Goal: Task Accomplishment & Management: Complete application form

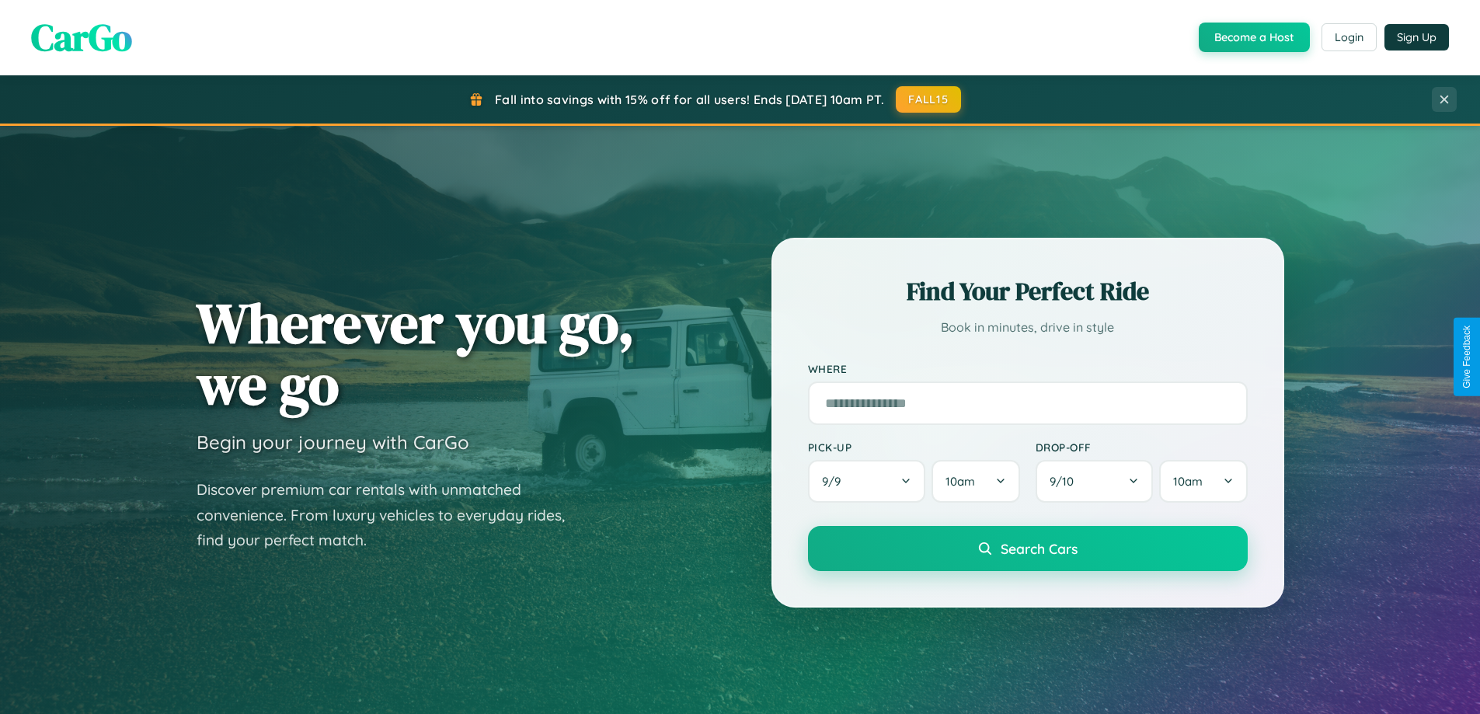
scroll to position [2989, 0]
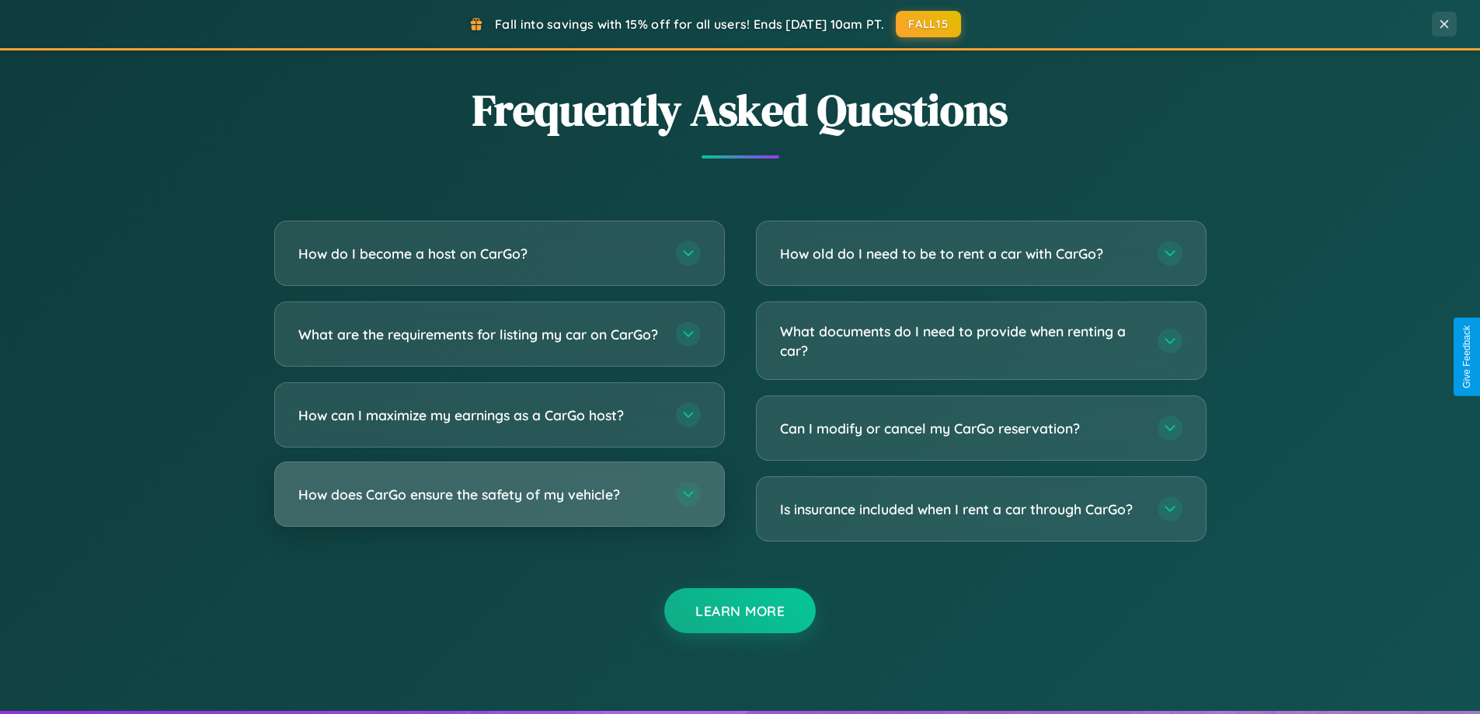
click at [499, 504] on h3 "How does CarGo ensure the safety of my vehicle?" at bounding box center [479, 494] width 362 height 19
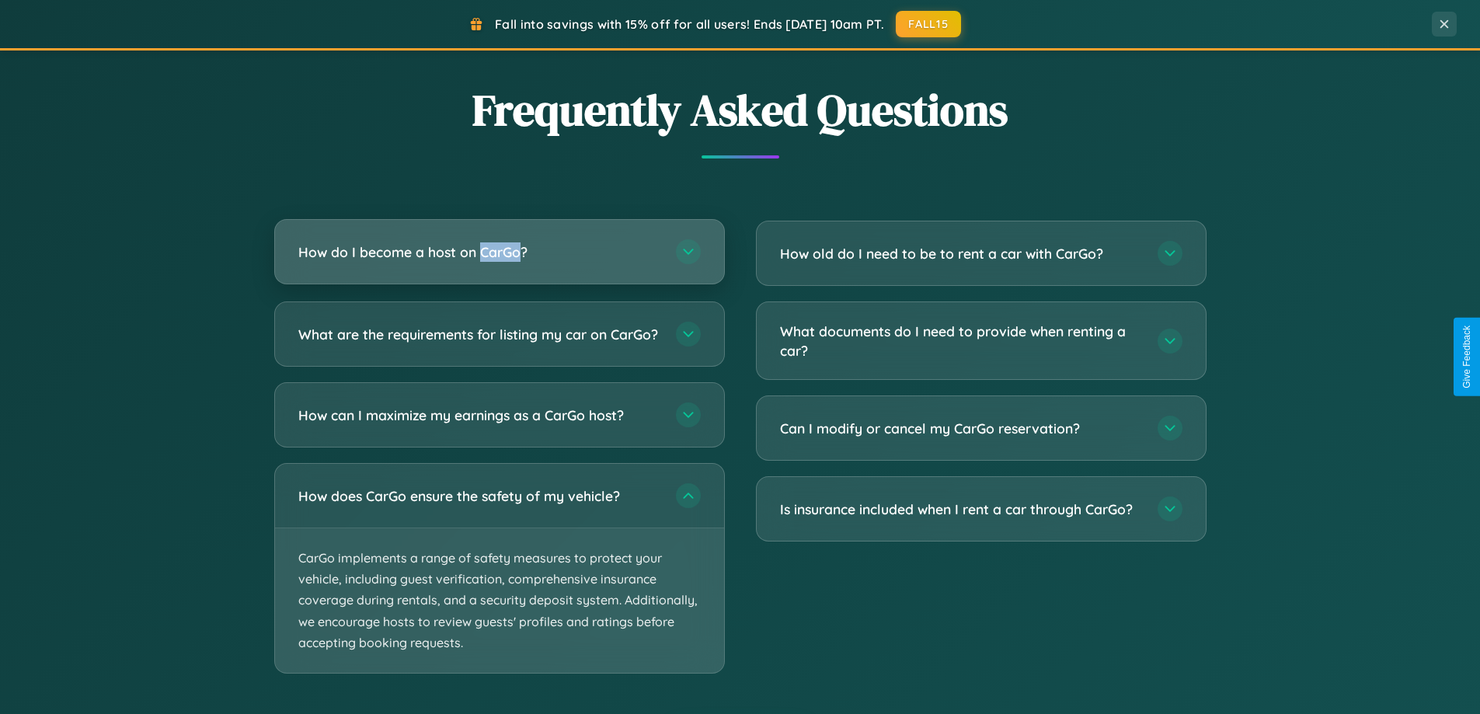
click at [499, 252] on h3 "How do I become a host on CarGo?" at bounding box center [479, 251] width 362 height 19
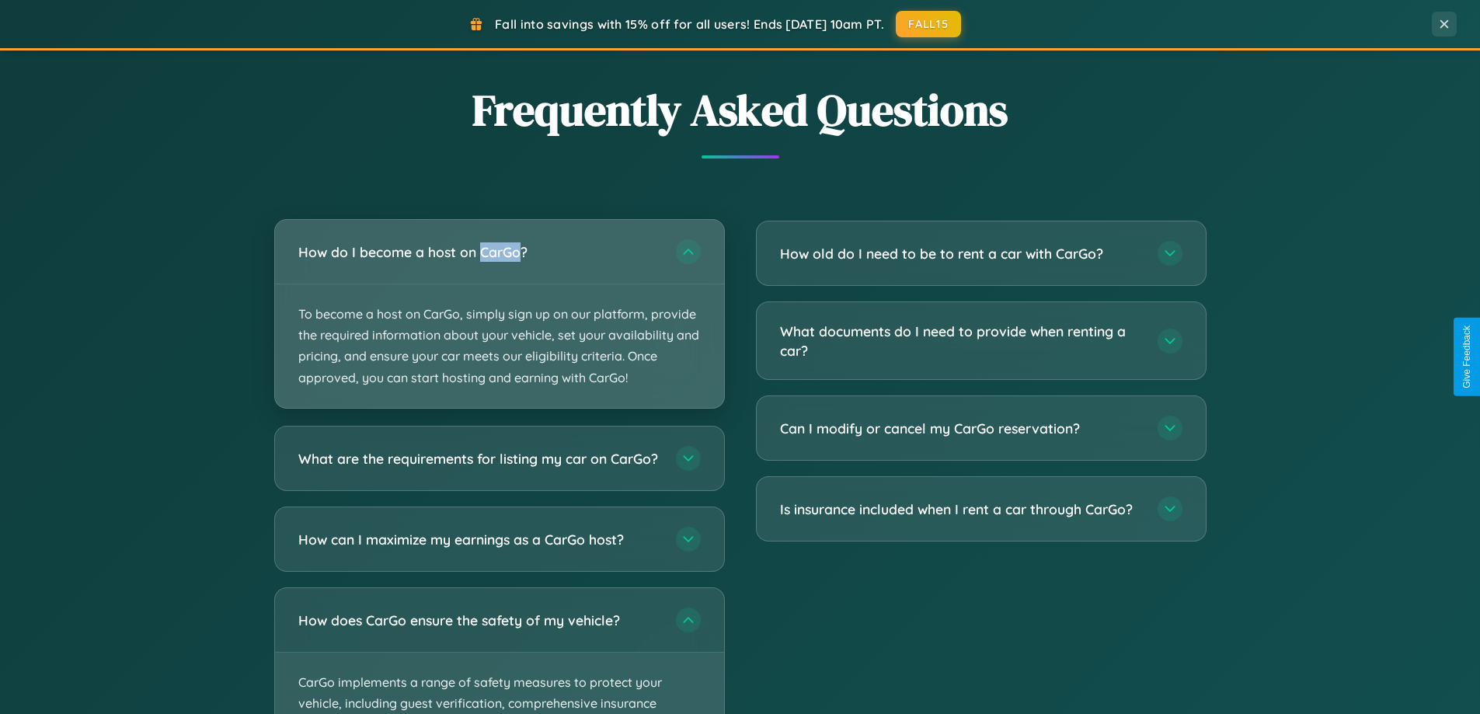
scroll to position [0, 0]
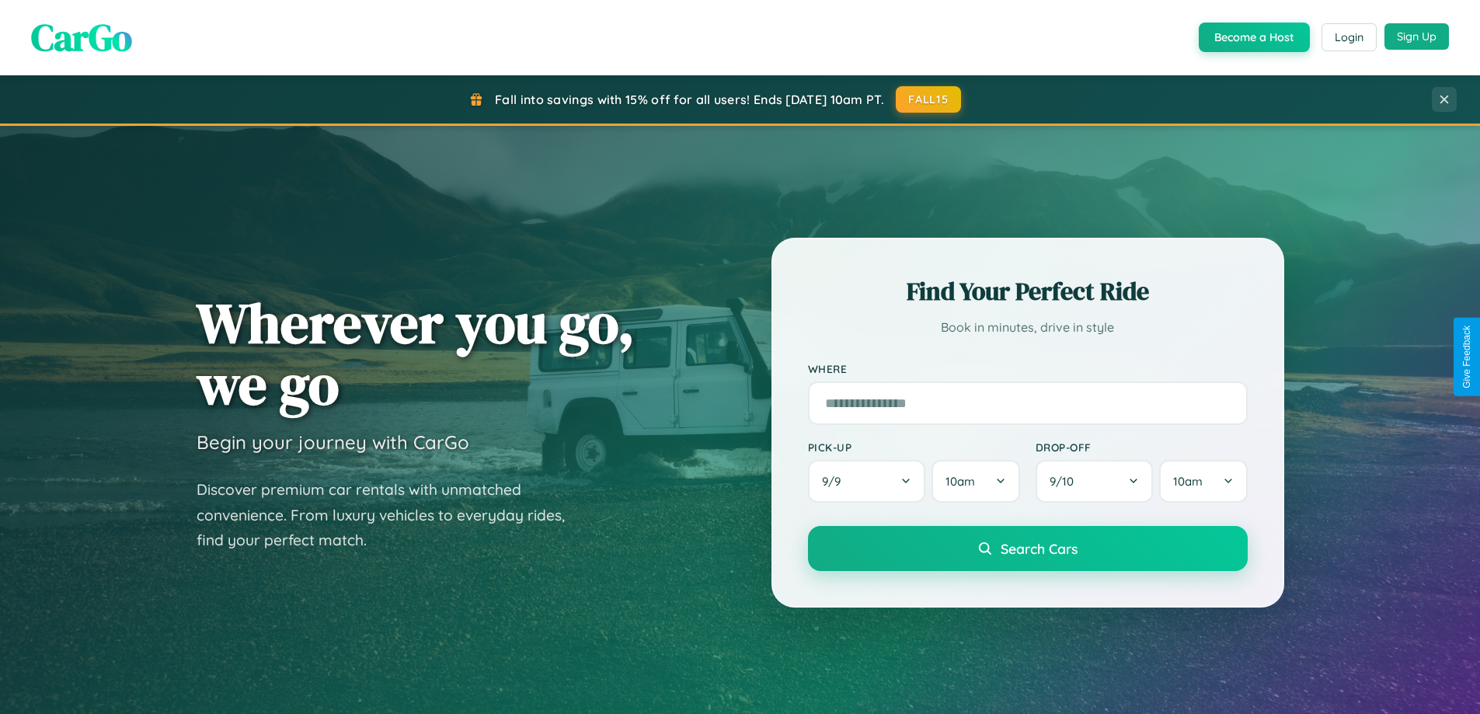
click at [1416, 37] on button "Sign Up" at bounding box center [1416, 36] width 64 height 26
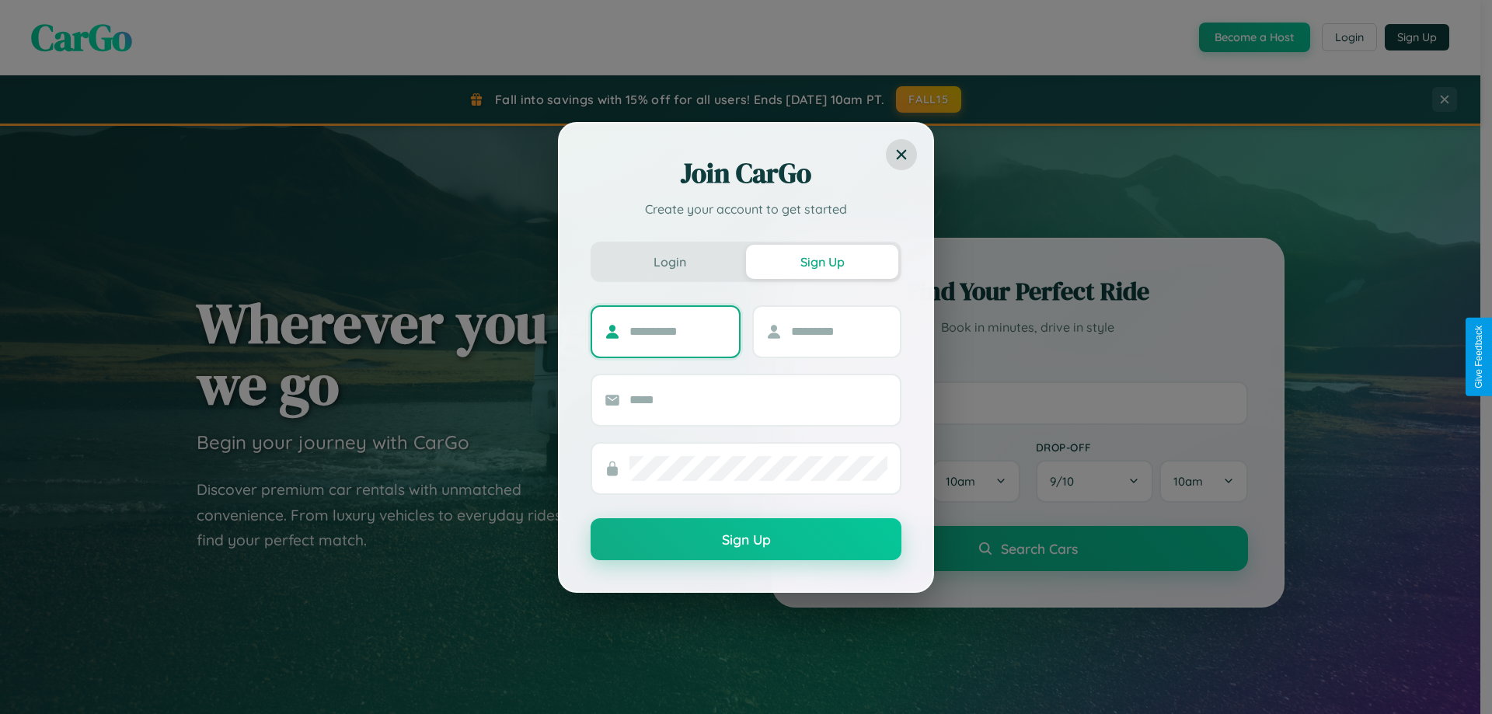
click at [677, 331] on input "text" at bounding box center [677, 331] width 97 height 25
type input "*********"
click at [838, 331] on input "text" at bounding box center [839, 331] width 97 height 25
type input "*****"
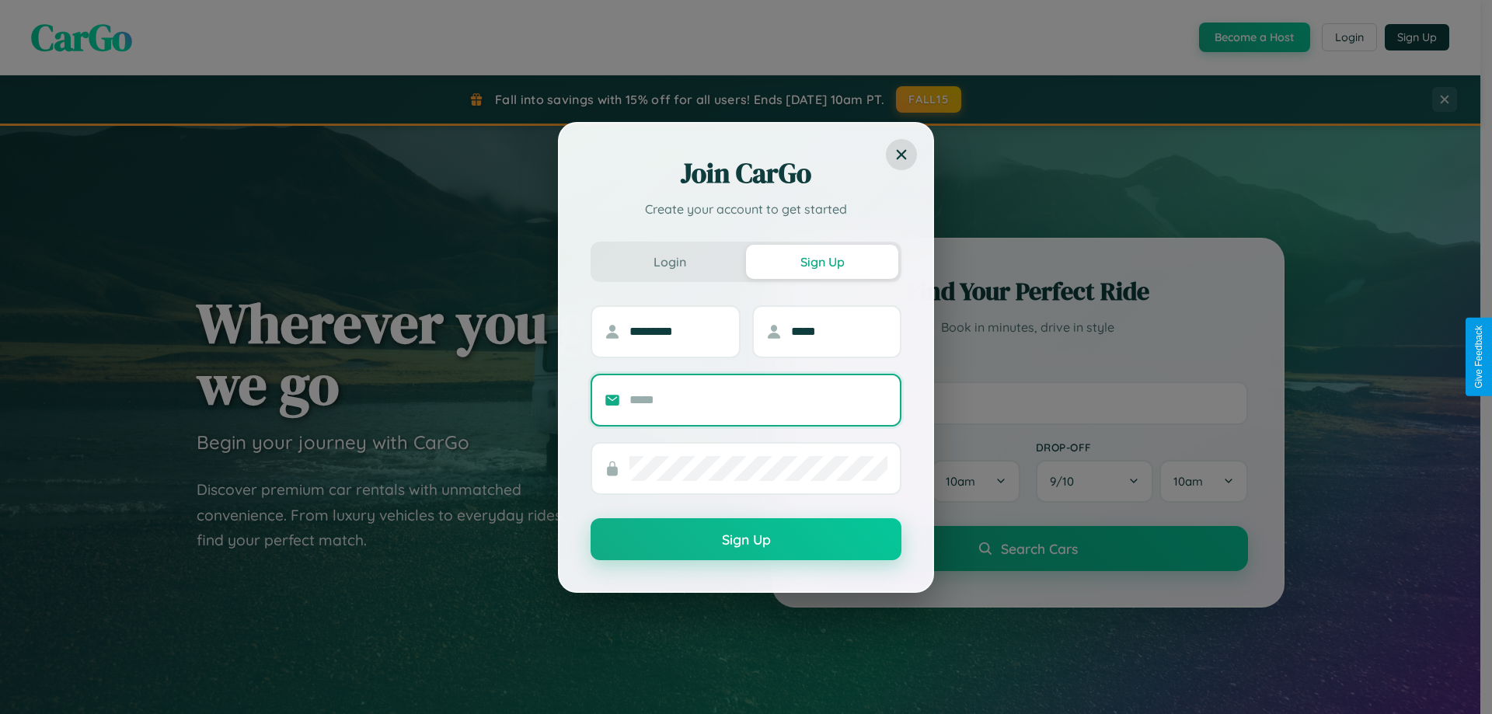
click at [758, 399] on input "text" at bounding box center [758, 400] width 258 height 25
type input "**********"
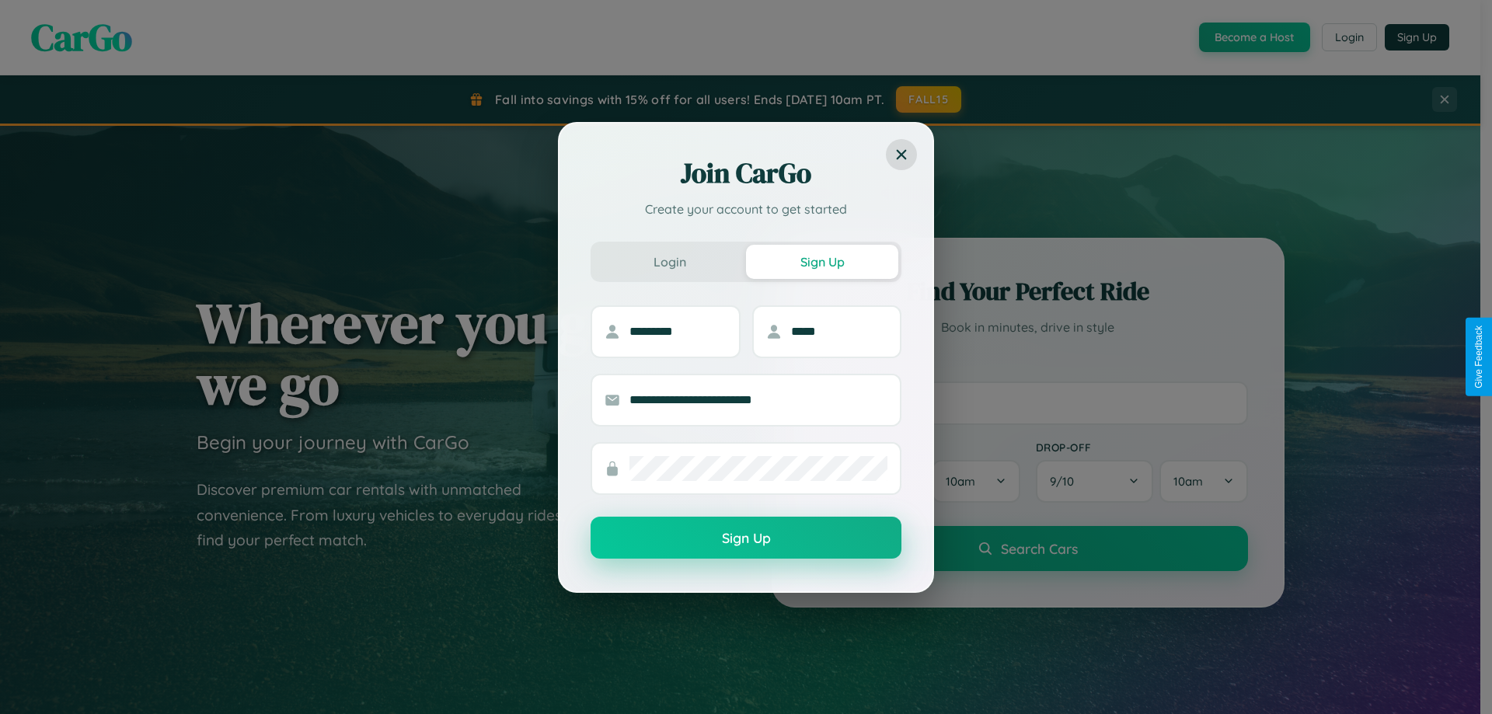
click at [746, 538] on button "Sign Up" at bounding box center [745, 538] width 311 height 42
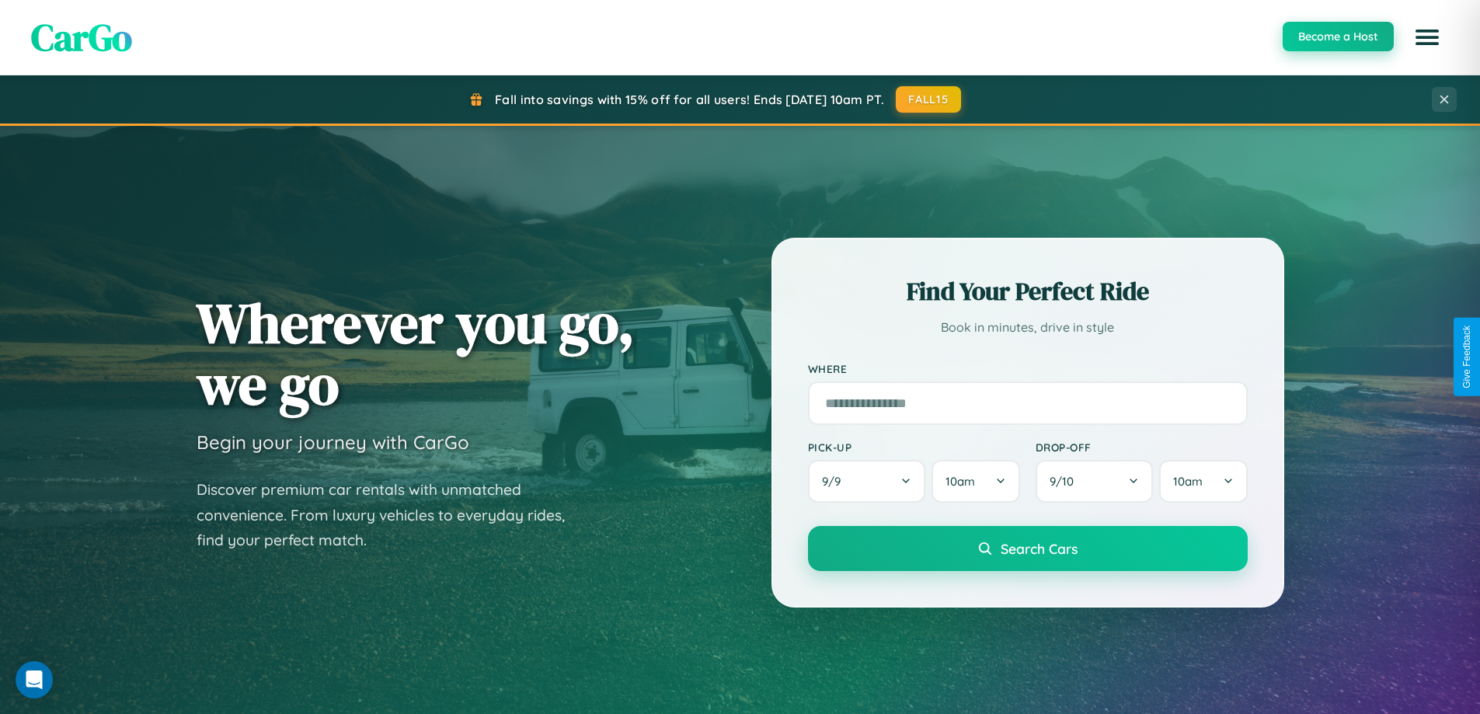
click at [1337, 37] on button "Become a Host" at bounding box center [1338, 37] width 111 height 30
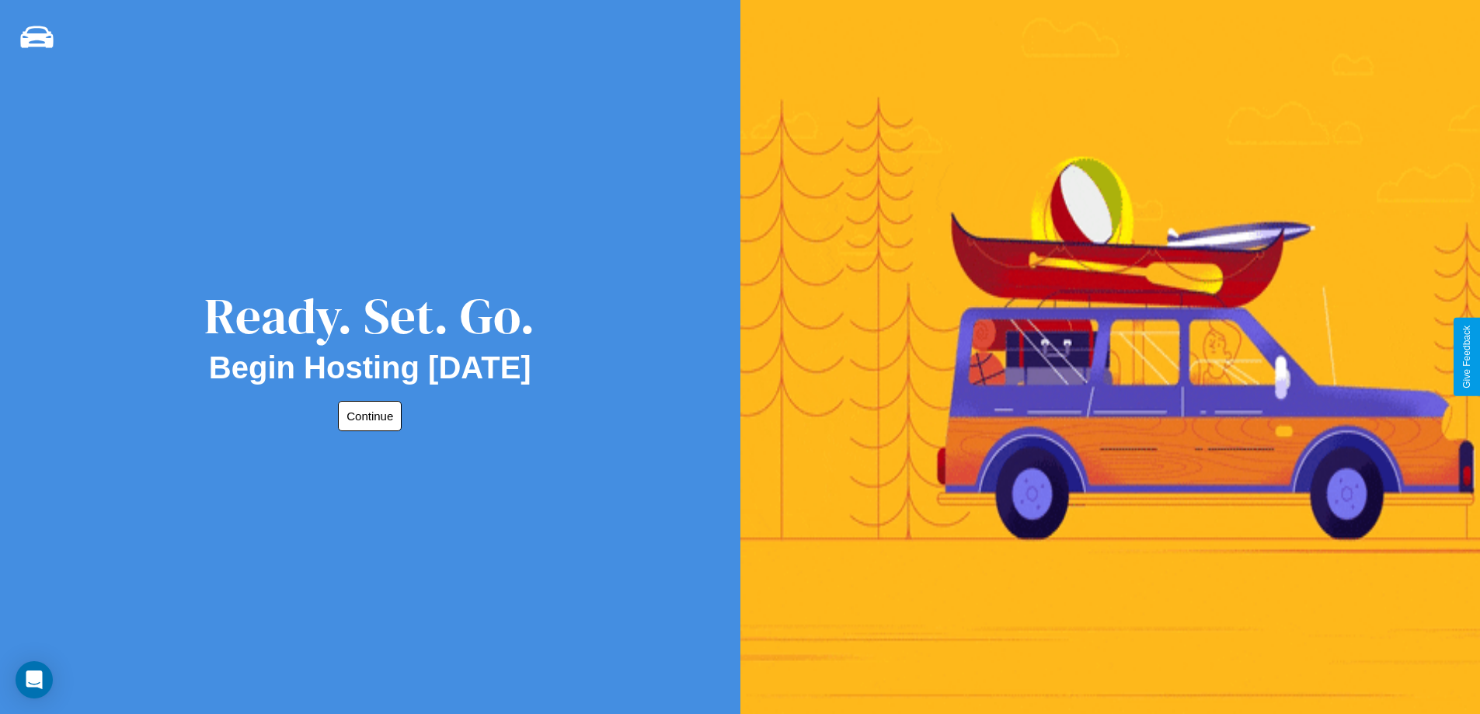
click at [367, 416] on button "Continue" at bounding box center [370, 416] width 64 height 30
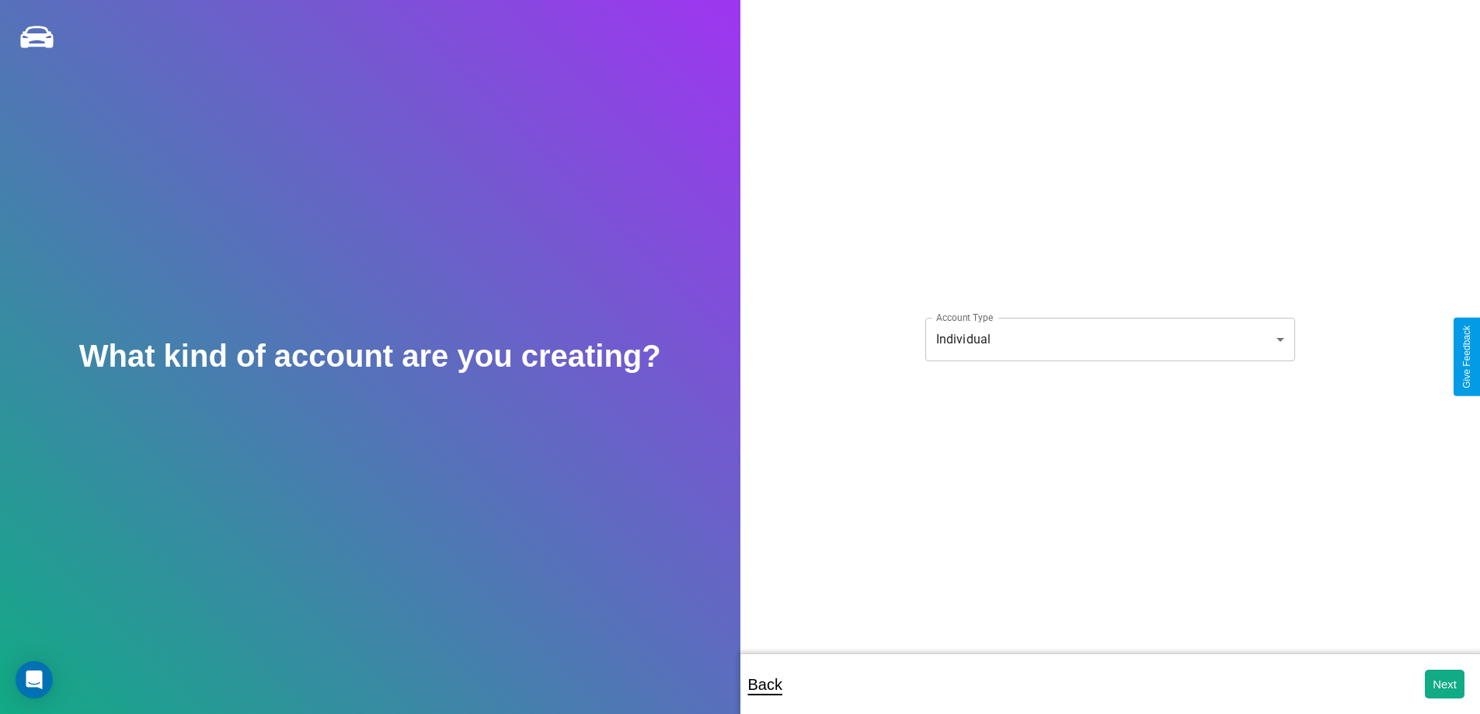
click at [1109, 339] on body "**********" at bounding box center [740, 367] width 1480 height 735
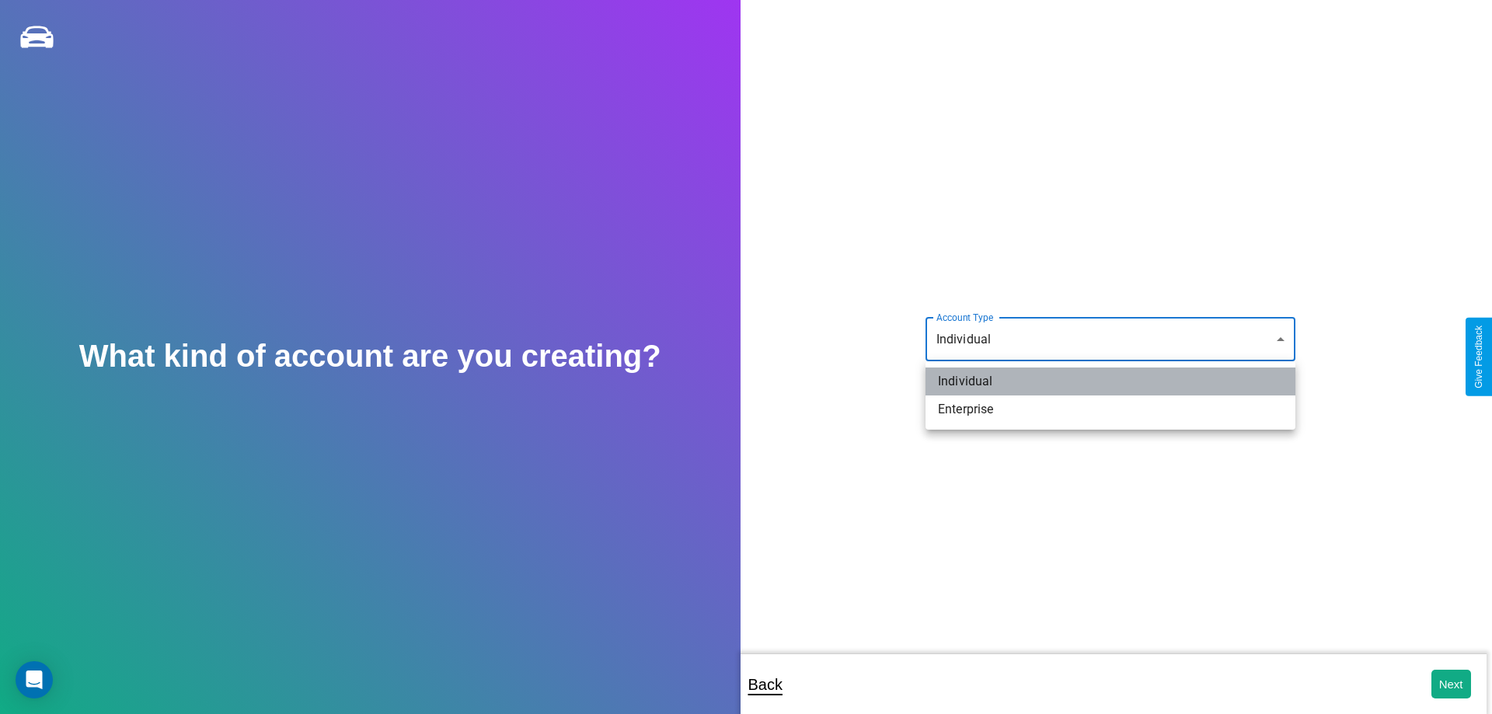
click at [1110, 381] on li "Individual" at bounding box center [1110, 381] width 370 height 28
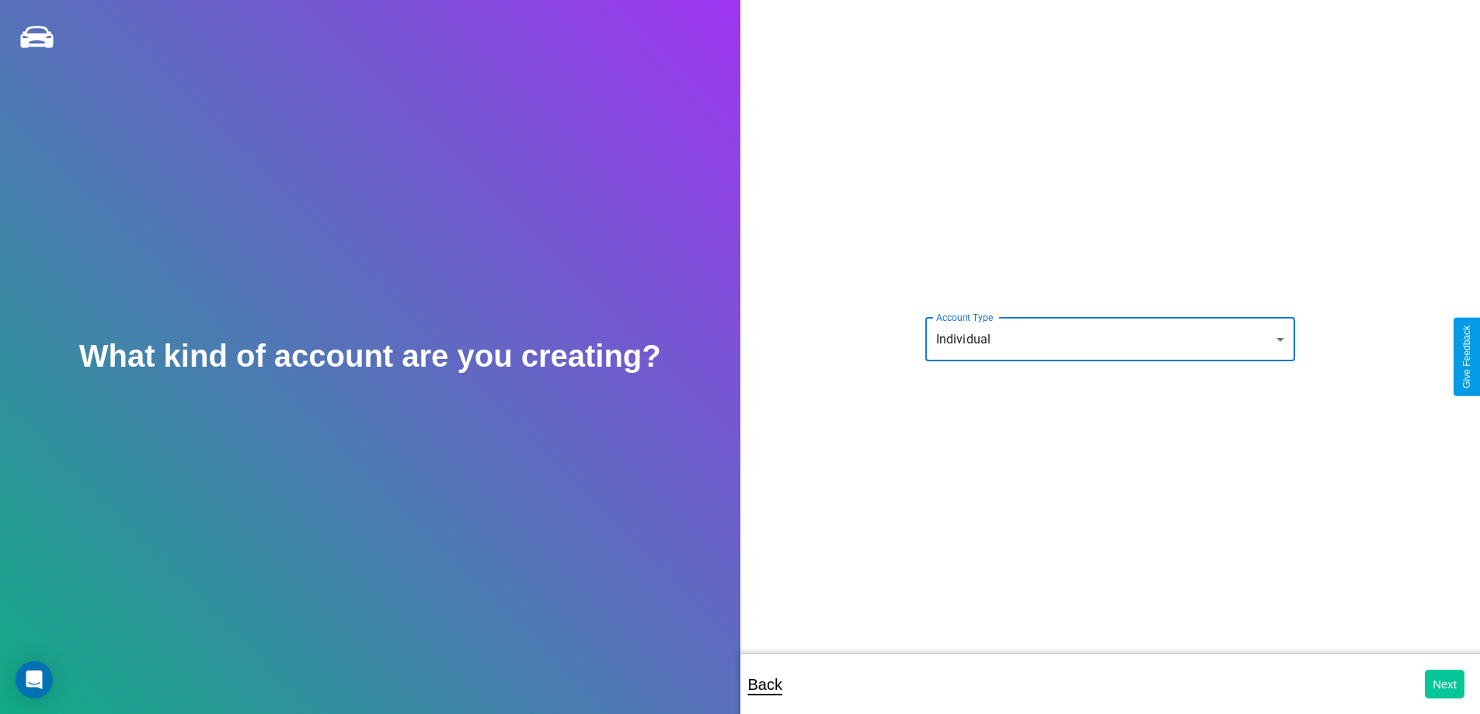
click at [1444, 684] on button "Next" at bounding box center [1445, 684] width 40 height 29
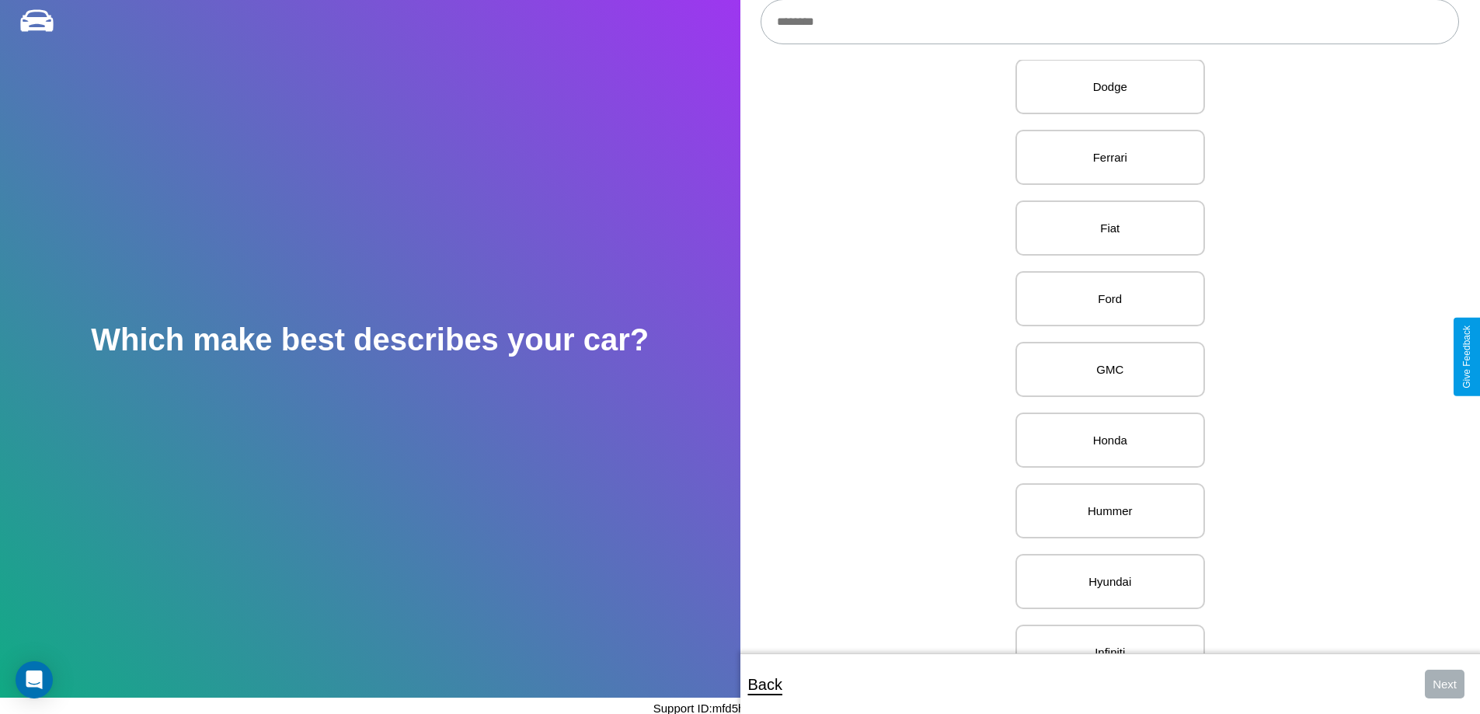
scroll to position [743, 0]
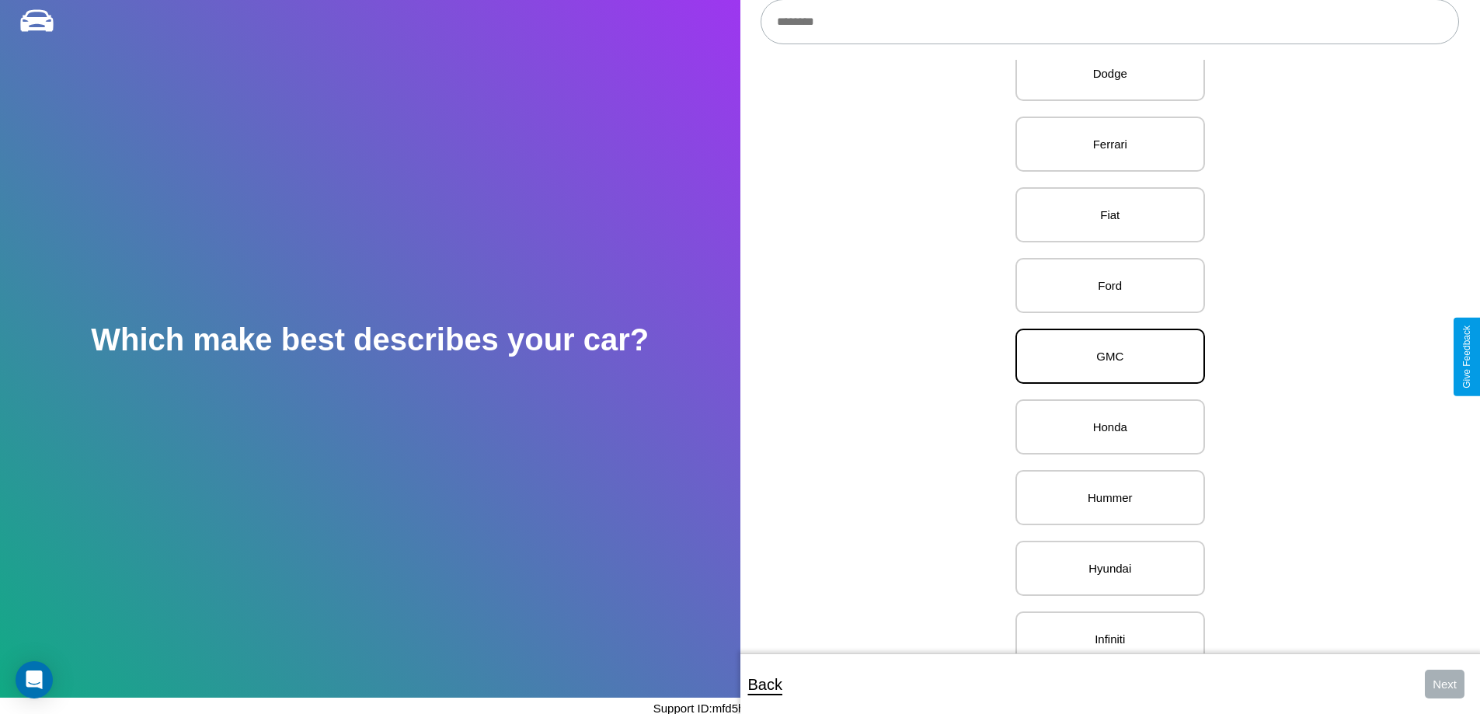
click at [1104, 357] on p "GMC" at bounding box center [1109, 356] width 155 height 21
click at [1444, 684] on button "Next" at bounding box center [1445, 684] width 40 height 29
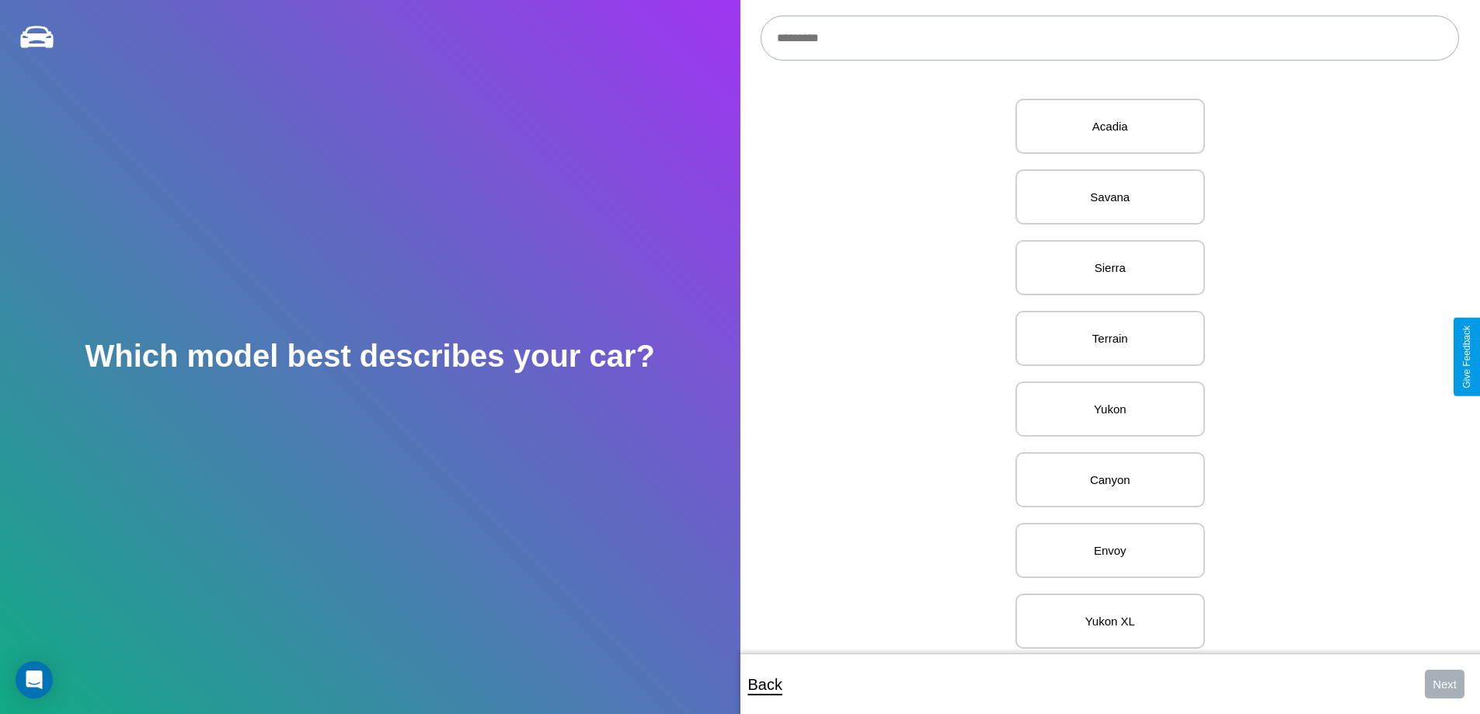
scroll to position [5551, 0]
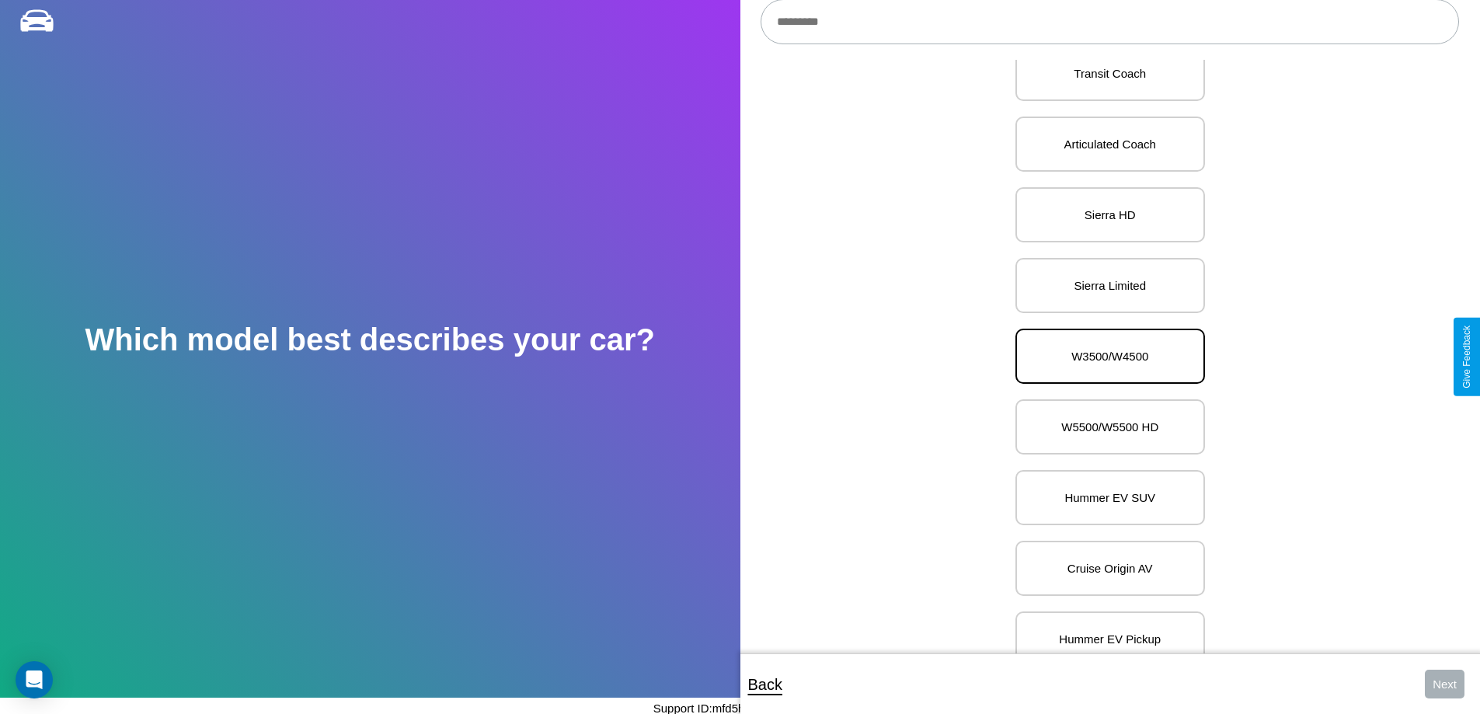
click at [1104, 357] on p "W3500/W4500" at bounding box center [1109, 356] width 155 height 21
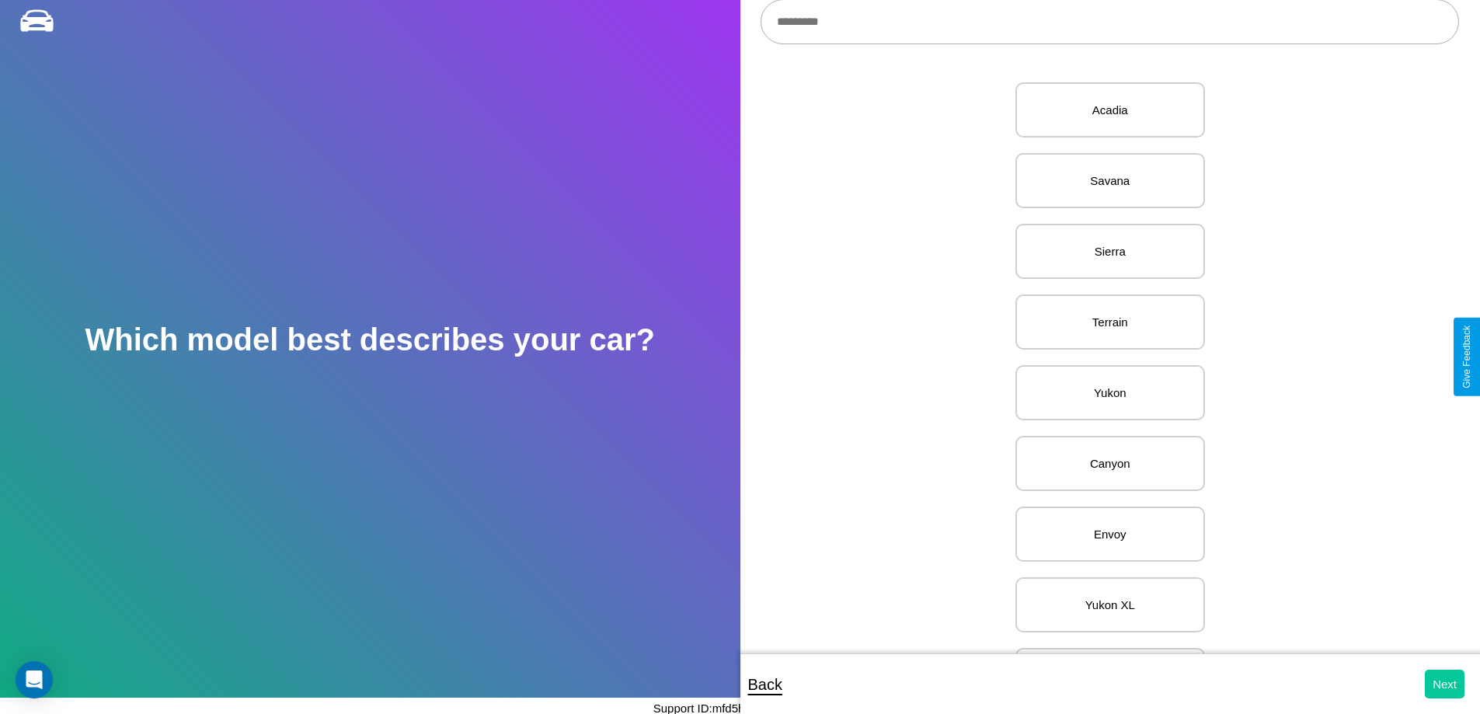
click at [1444, 684] on button "Next" at bounding box center [1445, 684] width 40 height 29
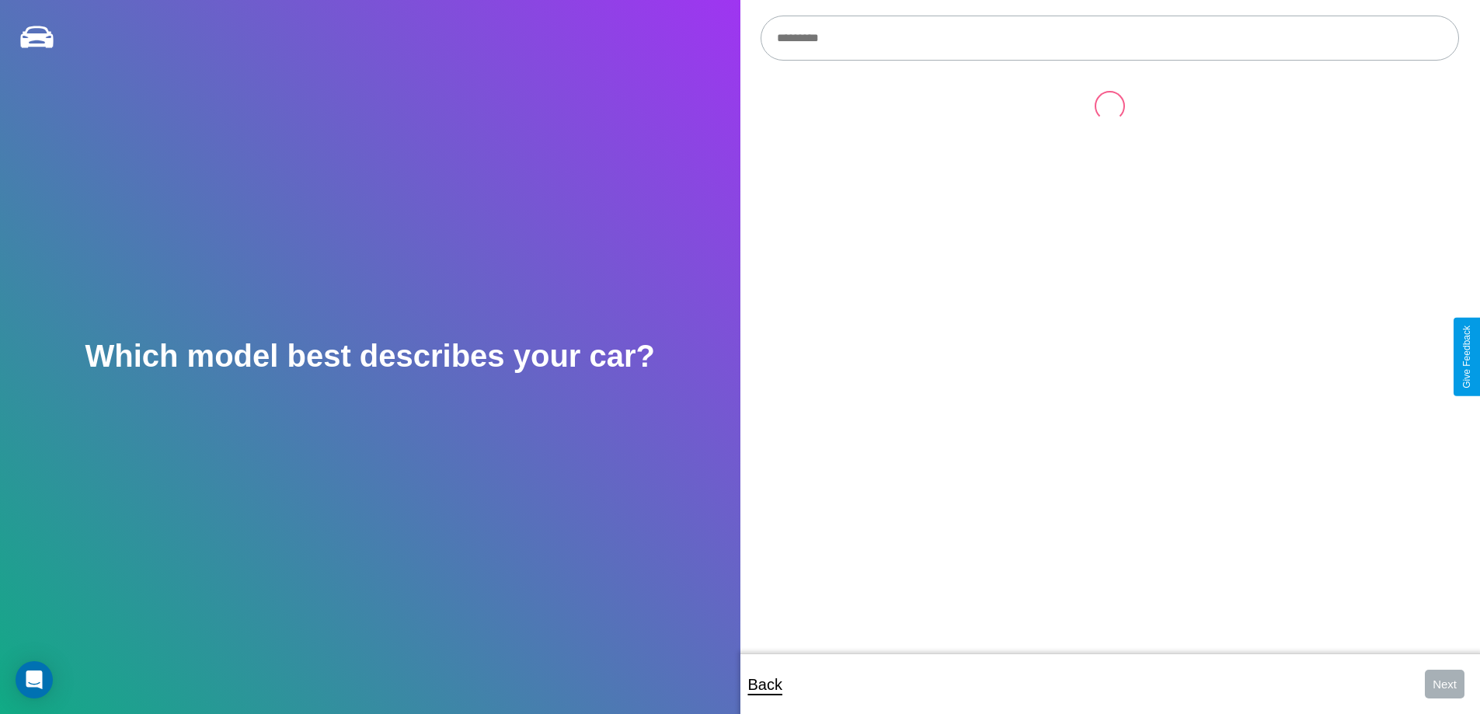
scroll to position [16, 0]
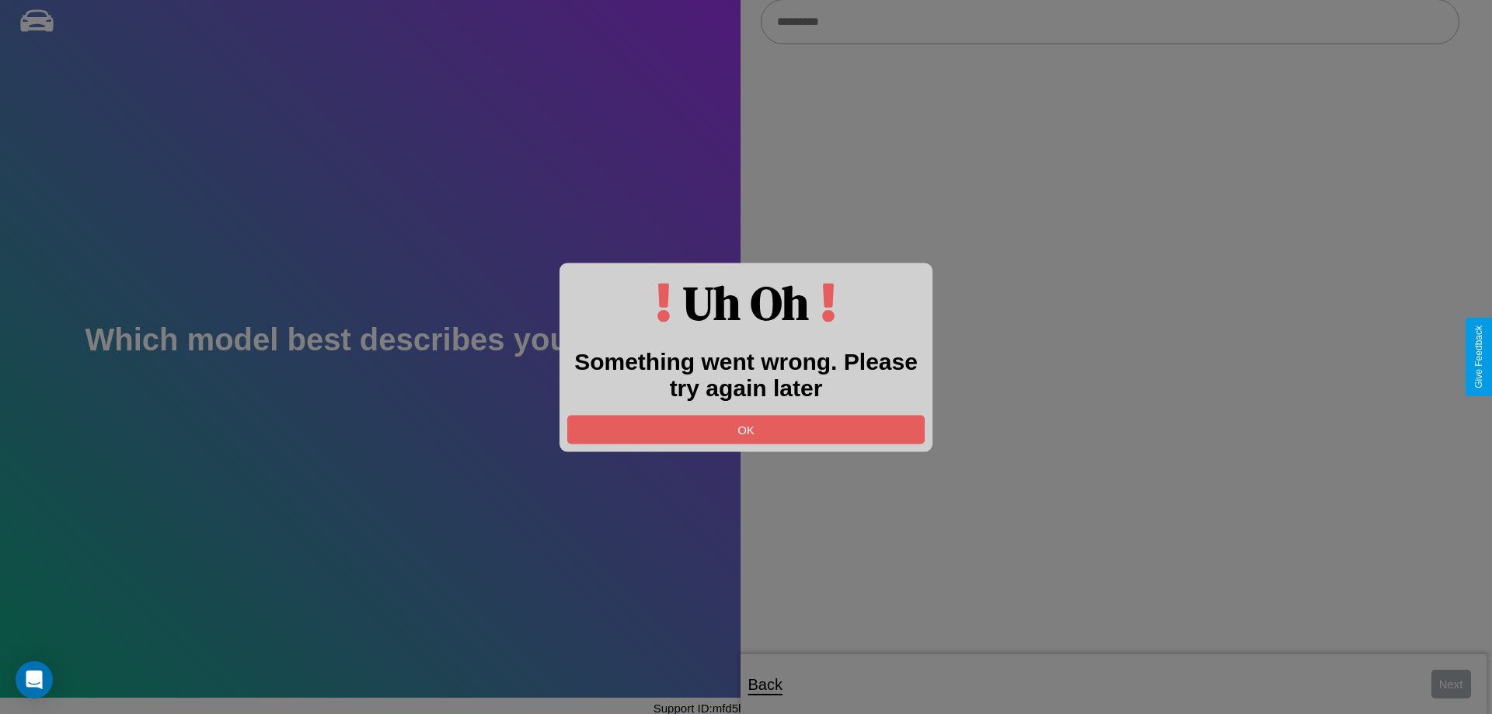
click at [1109, 23] on div at bounding box center [746, 357] width 1492 height 714
